Goal: Task Accomplishment & Management: Use online tool/utility

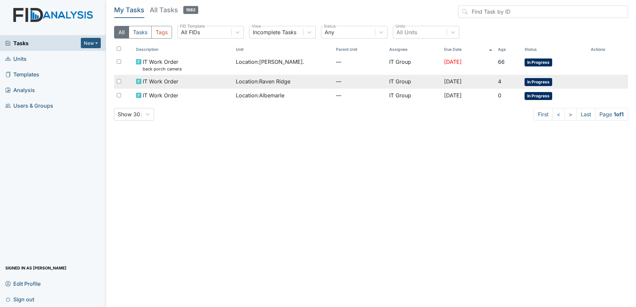
click at [206, 84] on div "IT Work Order" at bounding box center [183, 81] width 95 height 8
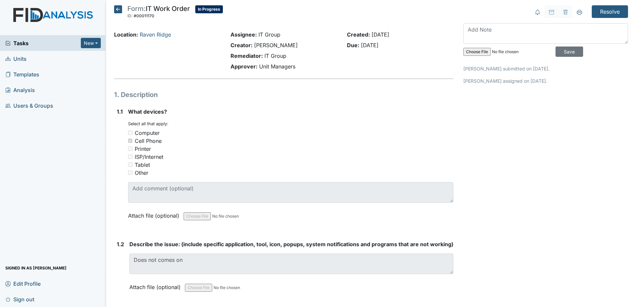
click at [114, 12] on icon at bounding box center [118, 9] width 8 height 8
